Goal: Task Accomplishment & Management: Manage account settings

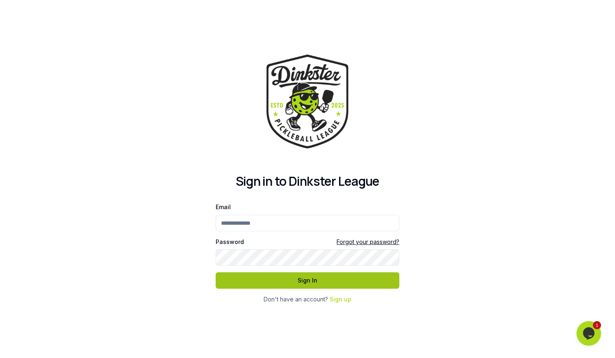
type input "**********"
click at [294, 282] on button "Sign In" at bounding box center [308, 280] width 184 height 16
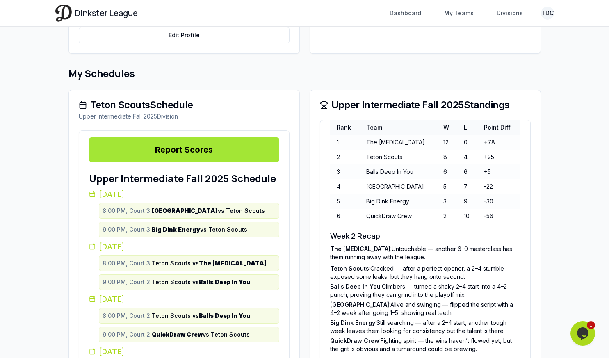
scroll to position [153, 0]
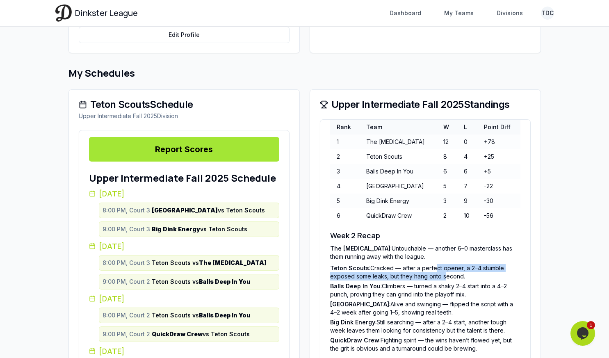
drag, startPoint x: 435, startPoint y: 267, endPoint x: 445, endPoint y: 274, distance: 12.1
click at [445, 274] on li "Teton Scouts : Cracked — after a perfect opener, a 2–4 stumble exposed some lea…" at bounding box center [425, 272] width 190 height 16
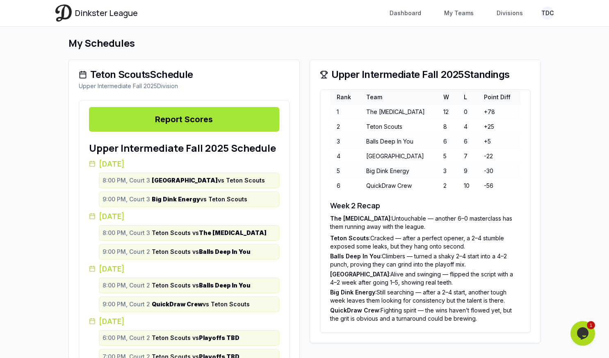
scroll to position [186, 0]
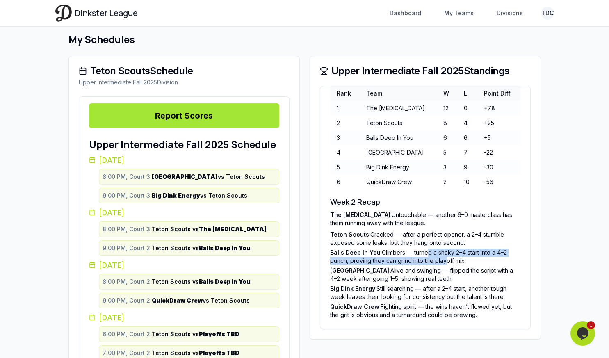
drag, startPoint x: 429, startPoint y: 255, endPoint x: 447, endPoint y: 262, distance: 18.9
click at [447, 262] on li "Balls Deep In You : [PERSON_NAME] — turned a shaky 2–4 start into a 4–2 punch, …" at bounding box center [425, 256] width 190 height 16
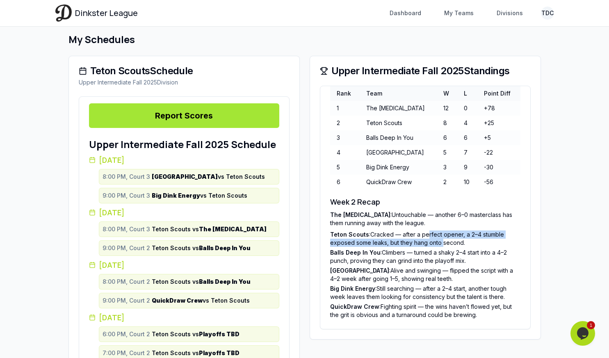
drag, startPoint x: 427, startPoint y: 232, endPoint x: 442, endPoint y: 241, distance: 18.1
click at [442, 241] on li "Teton Scouts : Cracked — after a perfect opener, a 2–4 stumble exposed some lea…" at bounding box center [425, 238] width 190 height 16
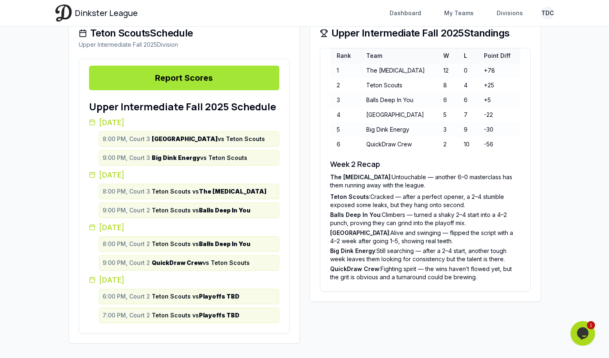
scroll to position [225, 0]
drag, startPoint x: 396, startPoint y: 234, endPoint x: 405, endPoint y: 237, distance: 9.6
click at [405, 237] on li "Lake Ave : Alive and swinging — flipped the script with a 4–2 week after going …" at bounding box center [425, 236] width 190 height 16
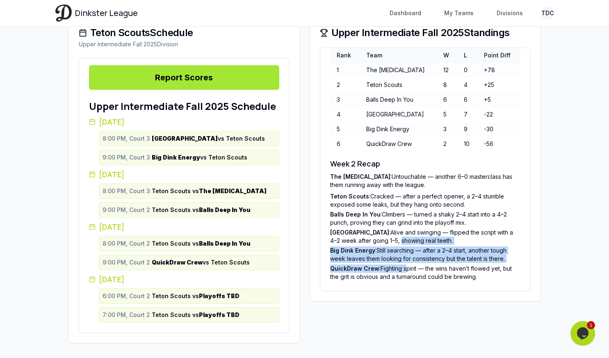
drag, startPoint x: 372, startPoint y: 241, endPoint x: 406, endPoint y: 263, distance: 40.7
click at [406, 263] on ul "The [MEDICAL_DATA] : Untouchable — another 6–0 masterclass has them running awa…" at bounding box center [425, 227] width 190 height 108
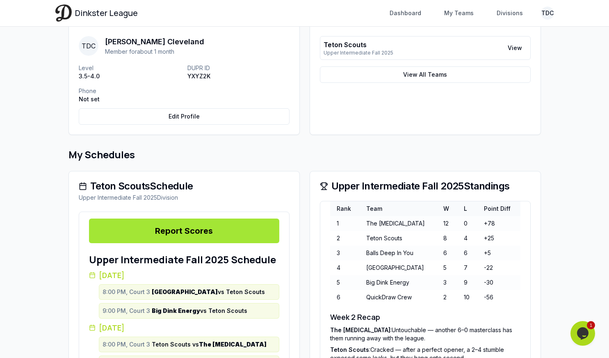
scroll to position [0, 0]
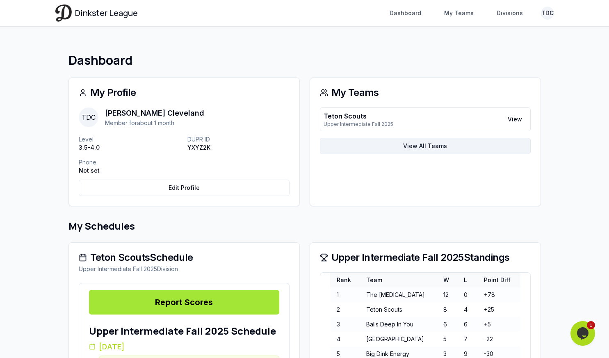
click at [418, 144] on link "View All Teams" at bounding box center [425, 146] width 211 height 16
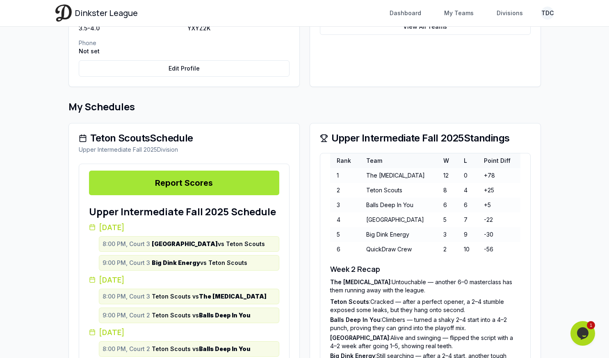
scroll to position [196, 0]
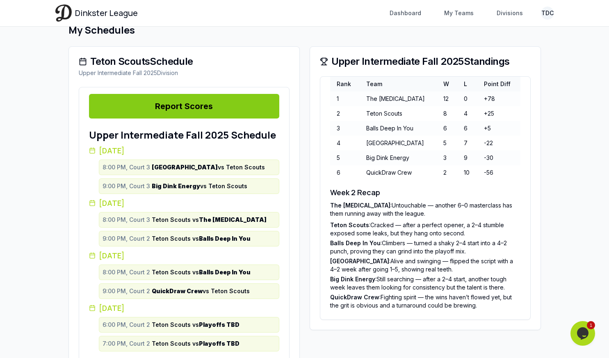
click at [181, 103] on link "Report Scores" at bounding box center [184, 106] width 190 height 25
